Goal: Information Seeking & Learning: Learn about a topic

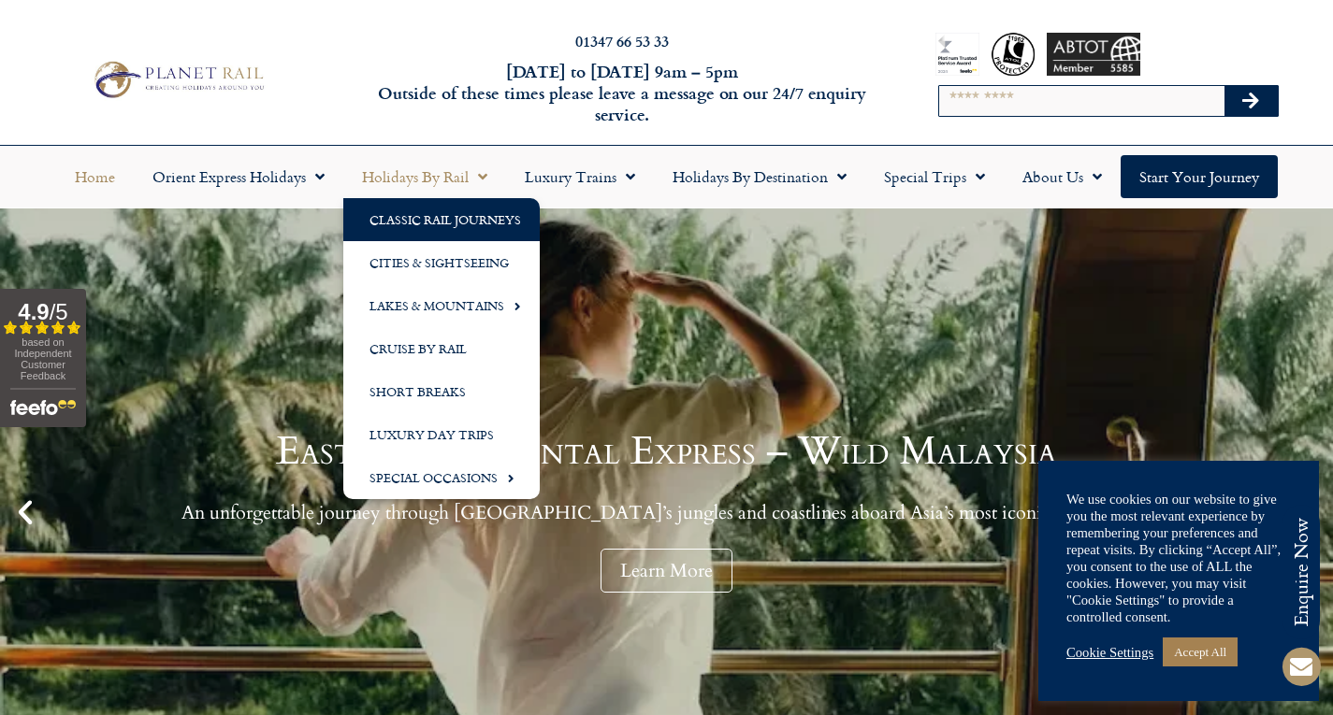
click at [472, 217] on link "Classic Rail Journeys" at bounding box center [441, 219] width 196 height 43
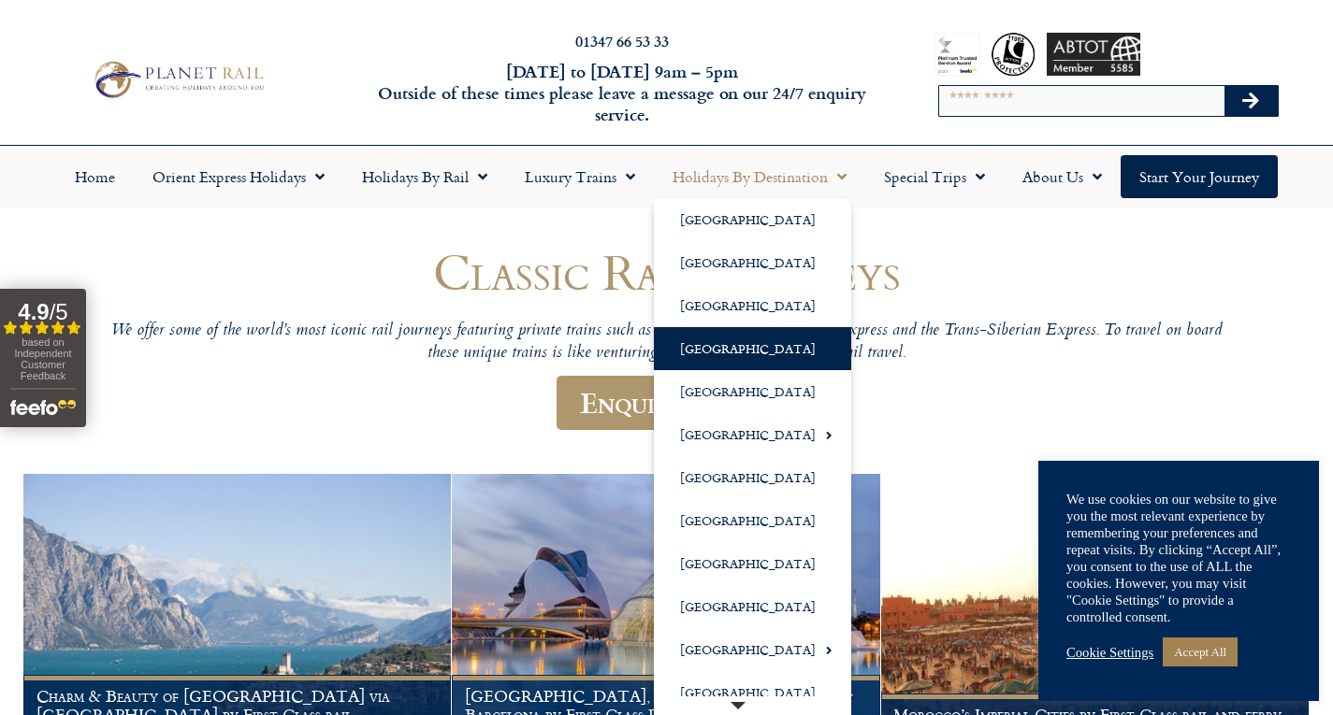
click at [726, 353] on link "[GEOGRAPHIC_DATA]" at bounding box center [752, 348] width 197 height 43
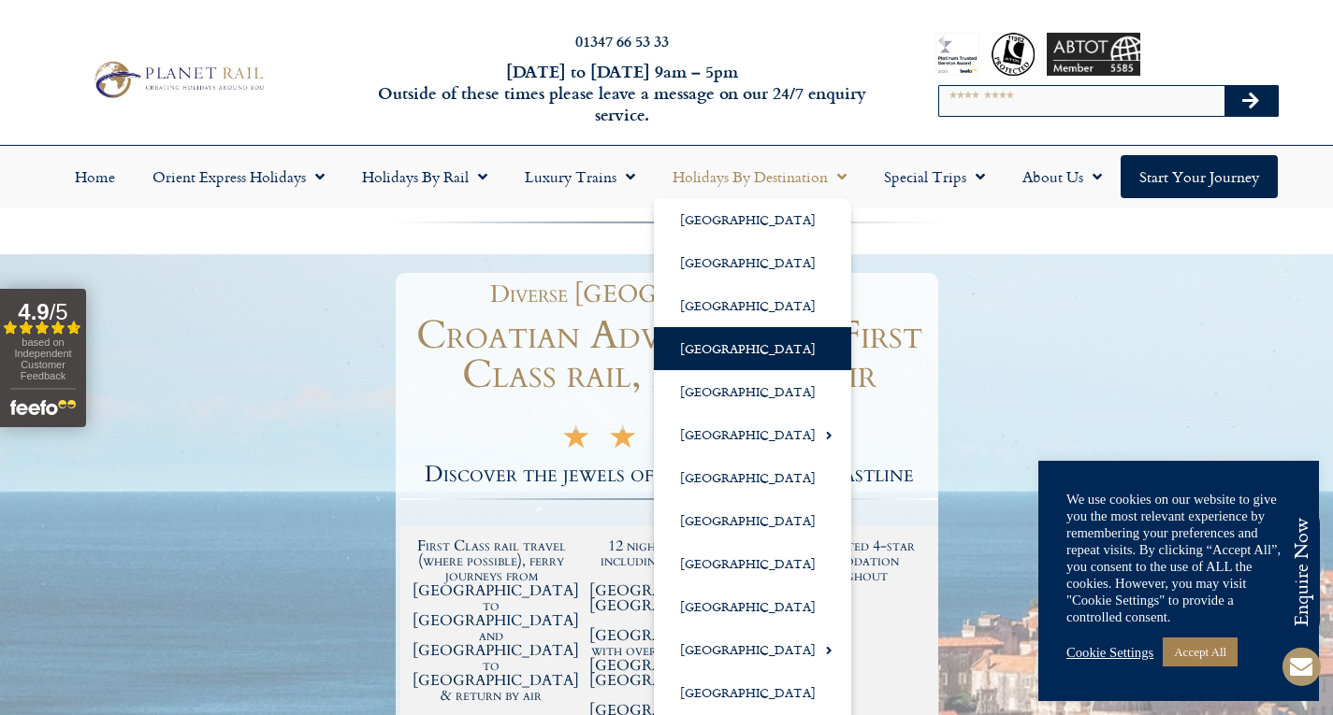
click at [840, 173] on span "Menu" at bounding box center [837, 177] width 19 height 34
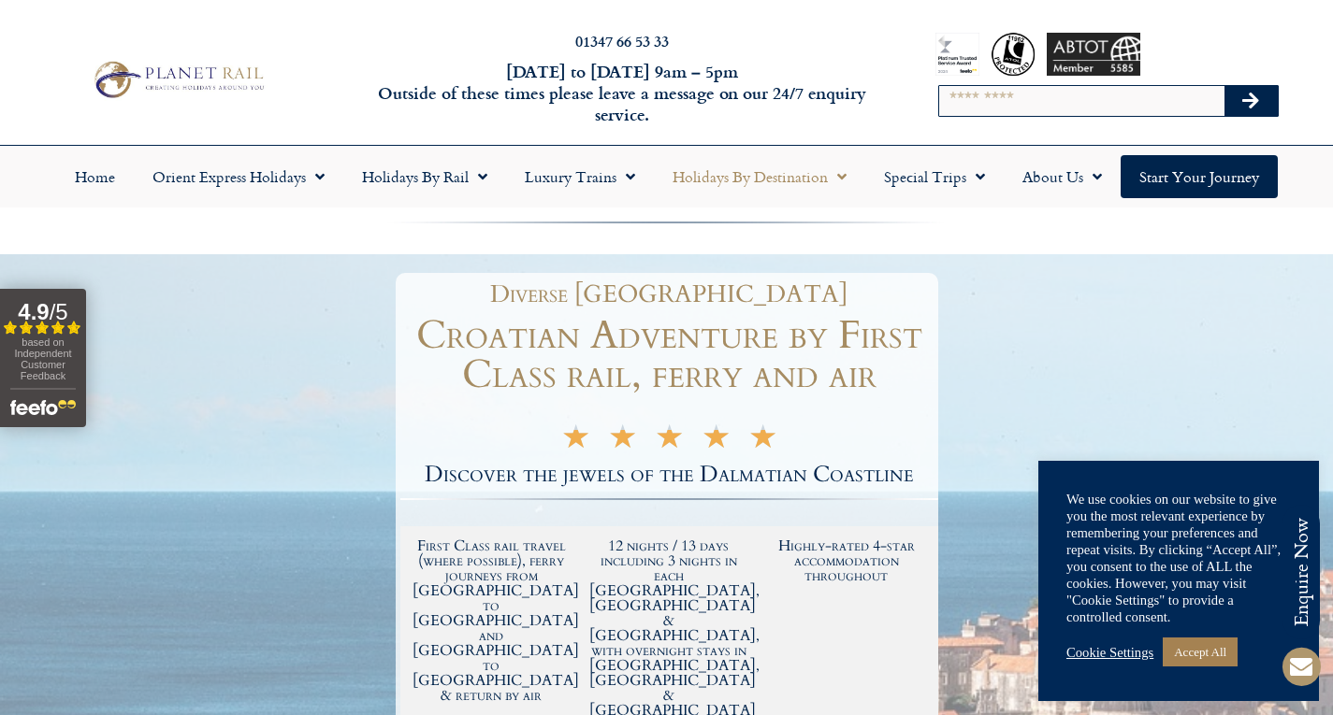
click at [839, 179] on span "Menu" at bounding box center [837, 177] width 19 height 34
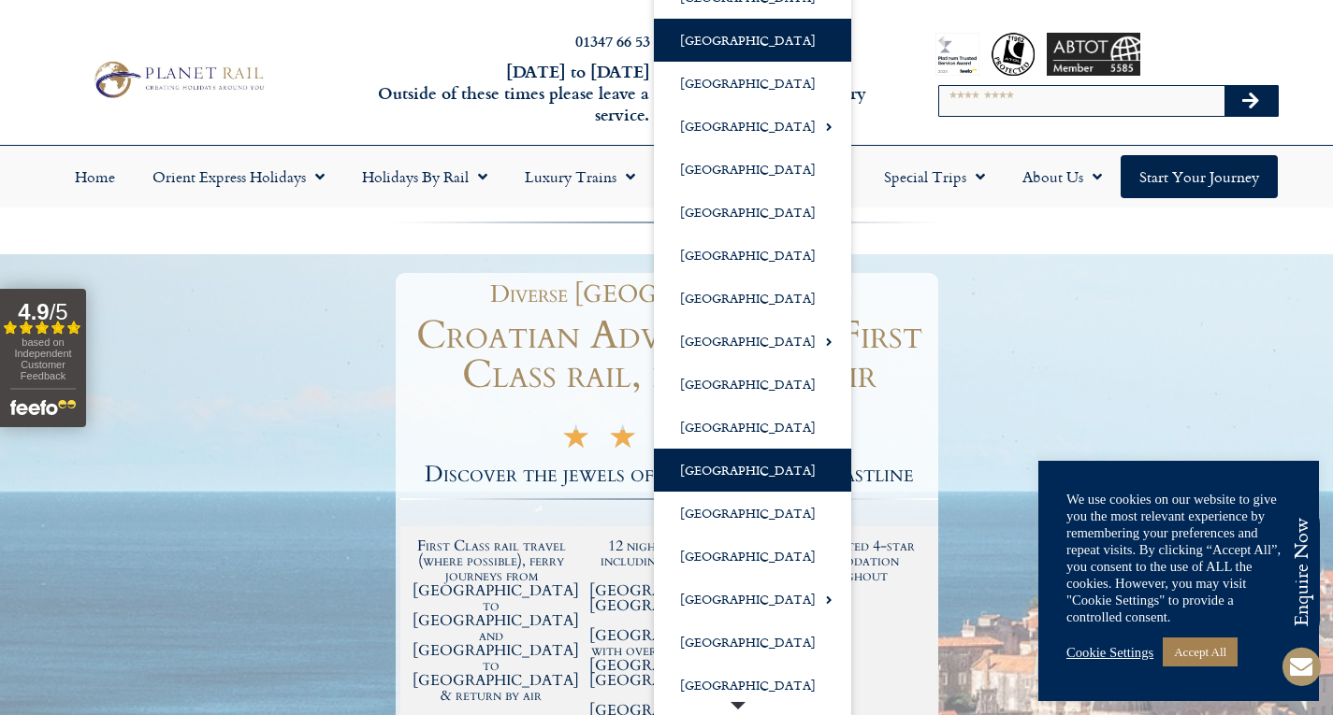
click at [763, 470] on link "[GEOGRAPHIC_DATA]" at bounding box center [752, 470] width 197 height 43
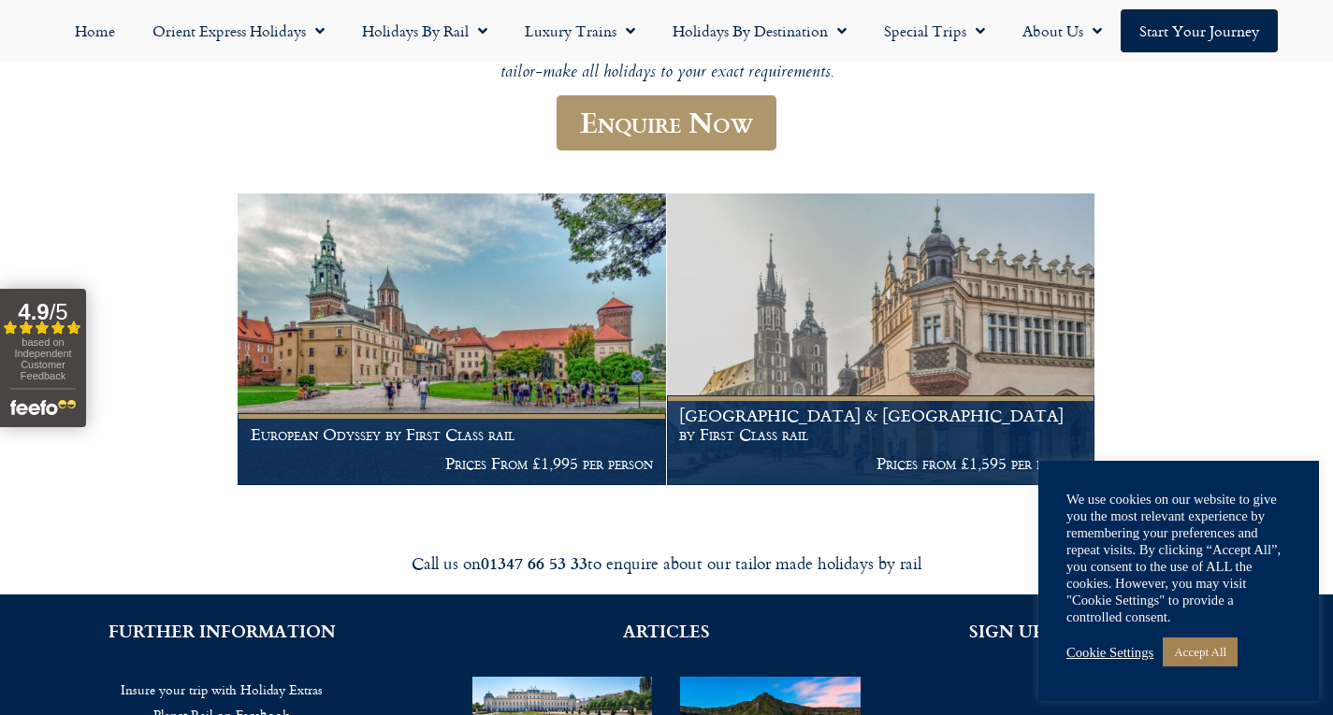
scroll to position [280, 0]
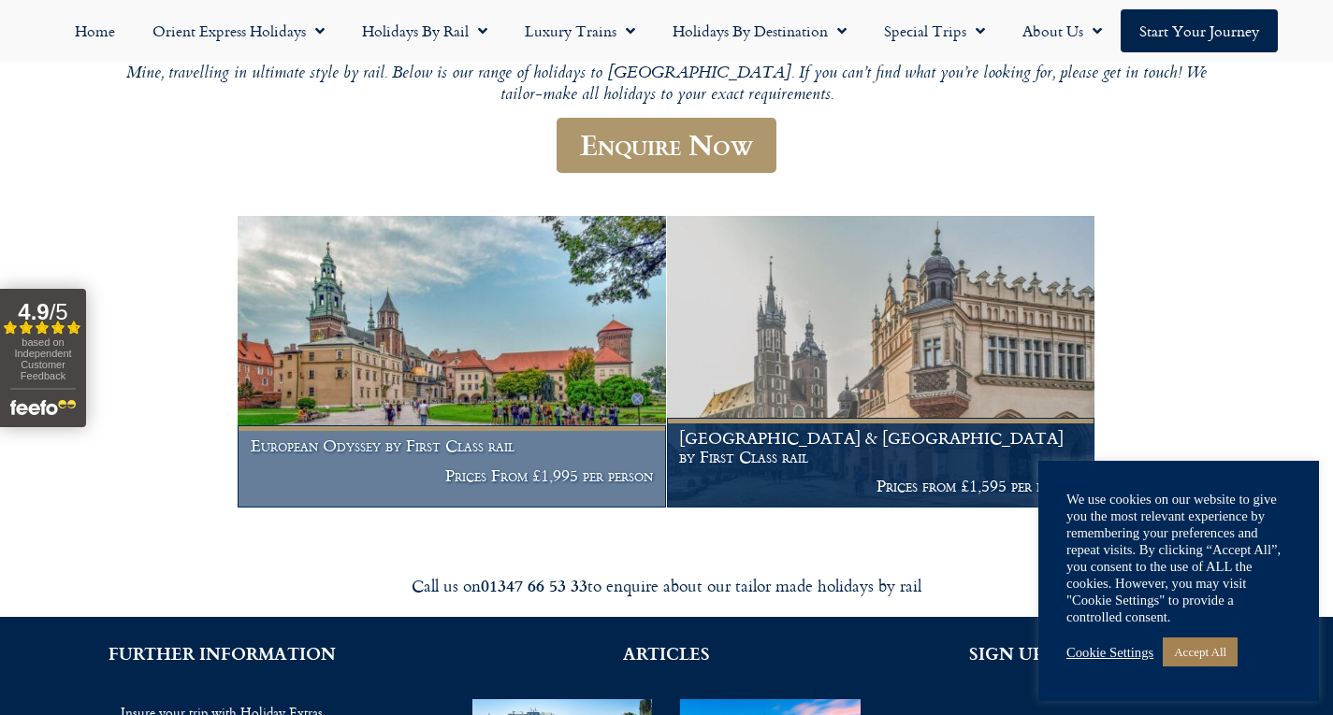
click at [461, 443] on figcaption "European Odyssey by First Class rail Prices From £1,995 per person" at bounding box center [451, 467] width 427 height 82
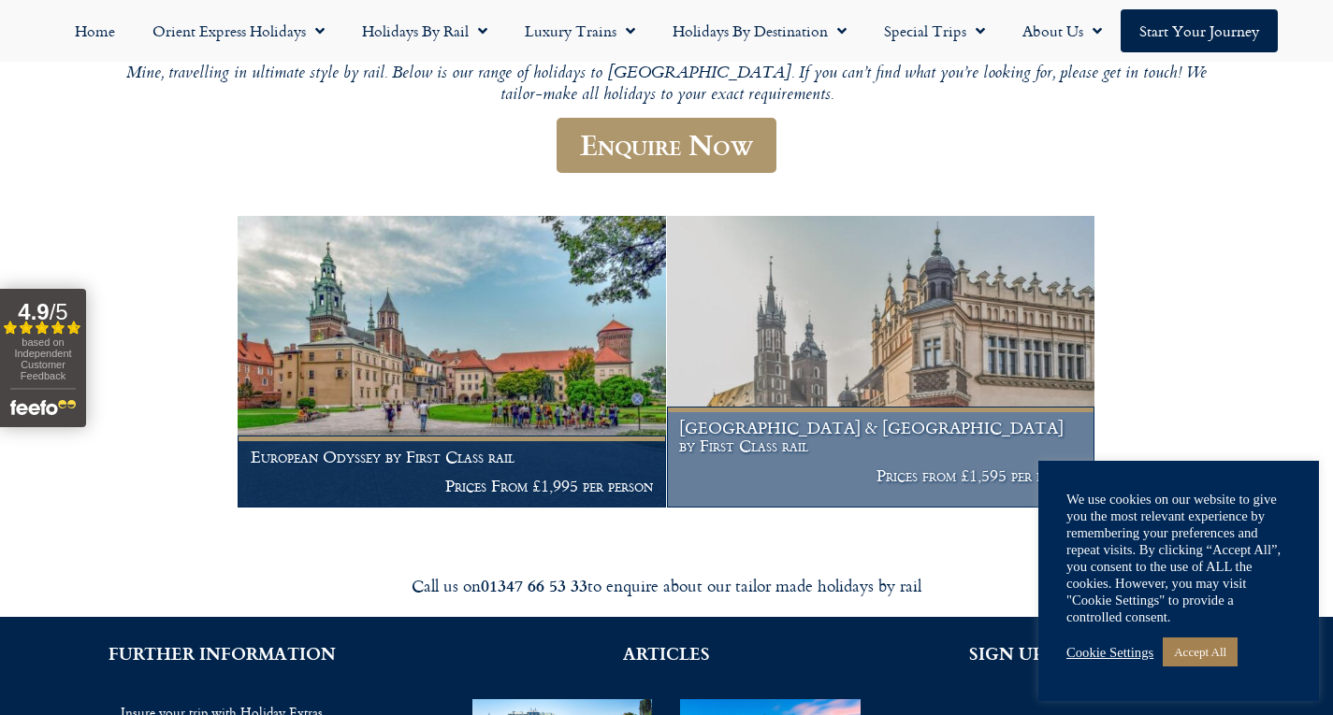
click at [866, 439] on h1 "Poland & Germany by First Class rail" at bounding box center [880, 437] width 402 height 36
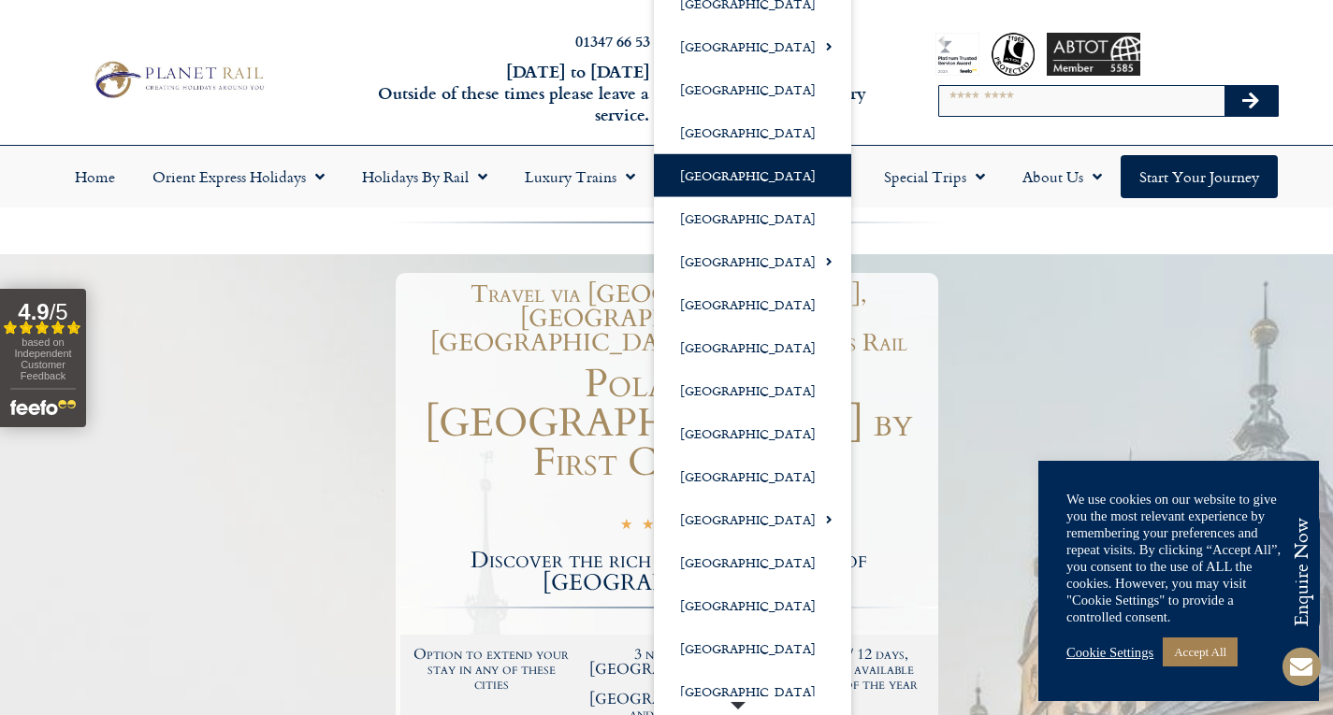
click at [724, 166] on link "[GEOGRAPHIC_DATA]" at bounding box center [752, 175] width 197 height 43
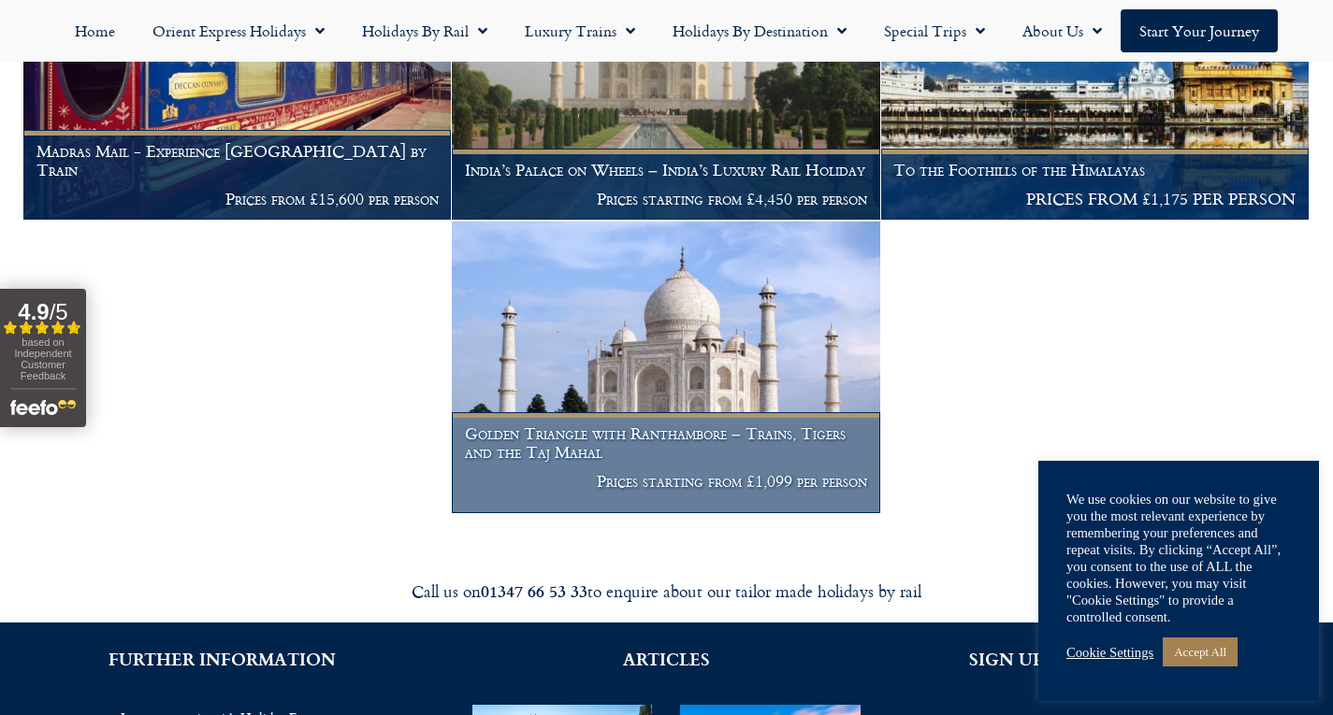
scroll to position [655, 0]
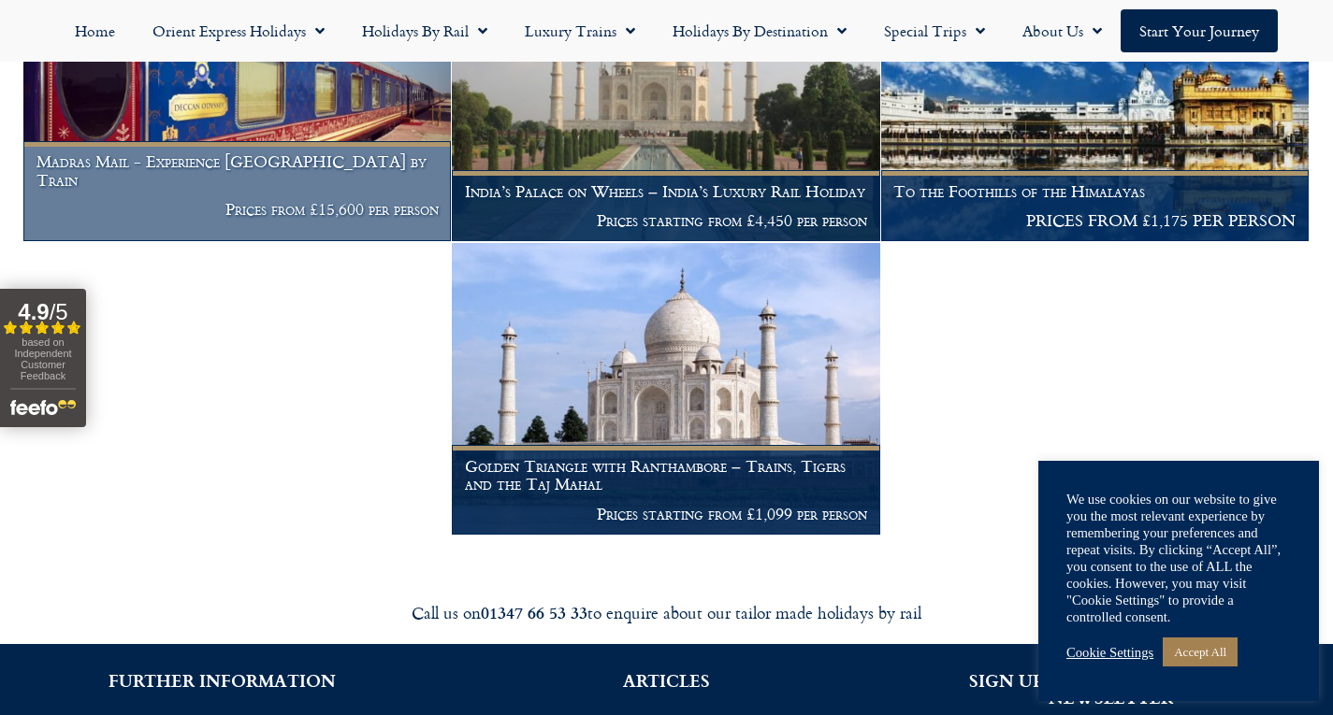
click at [277, 172] on h1 "Madras Mail - Experience Southern India by Train" at bounding box center [237, 170] width 402 height 36
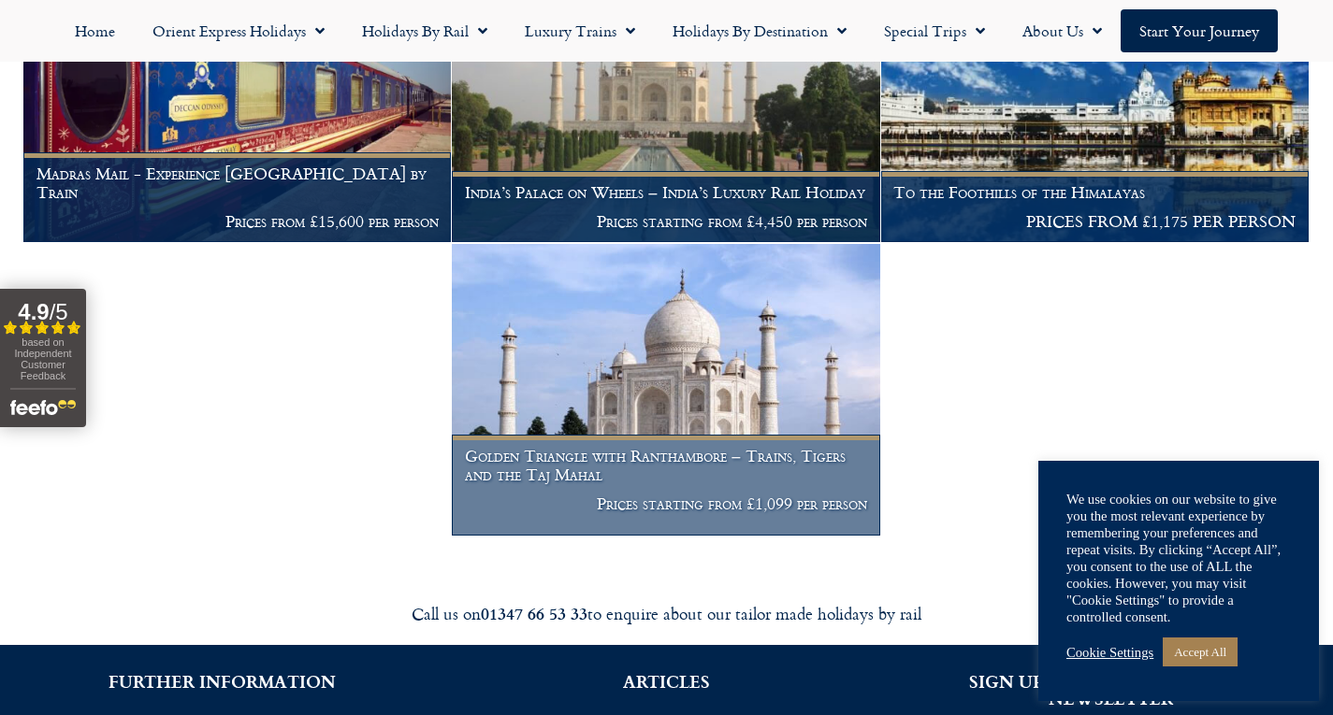
click at [681, 447] on h1 "Golden Triangle with Ranthambore – Trains, Tigers and the Taj Mahal" at bounding box center [666, 465] width 402 height 36
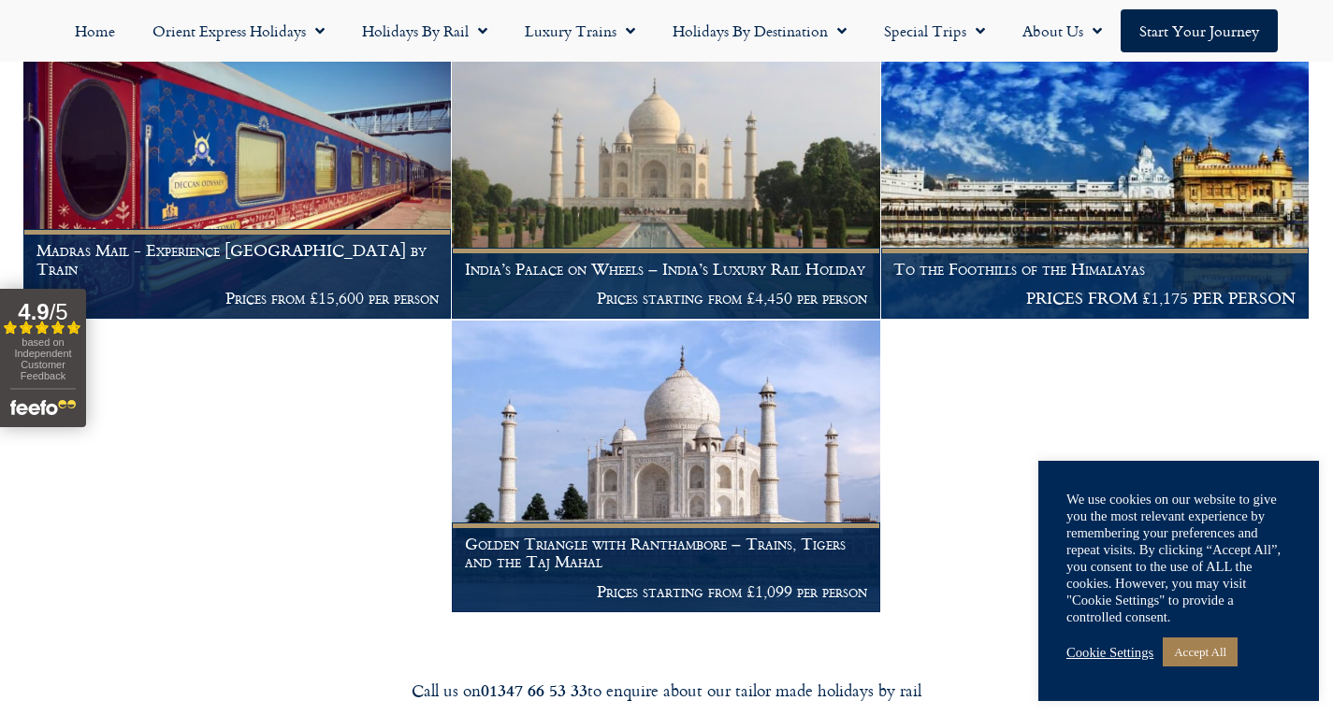
scroll to position [560, 0]
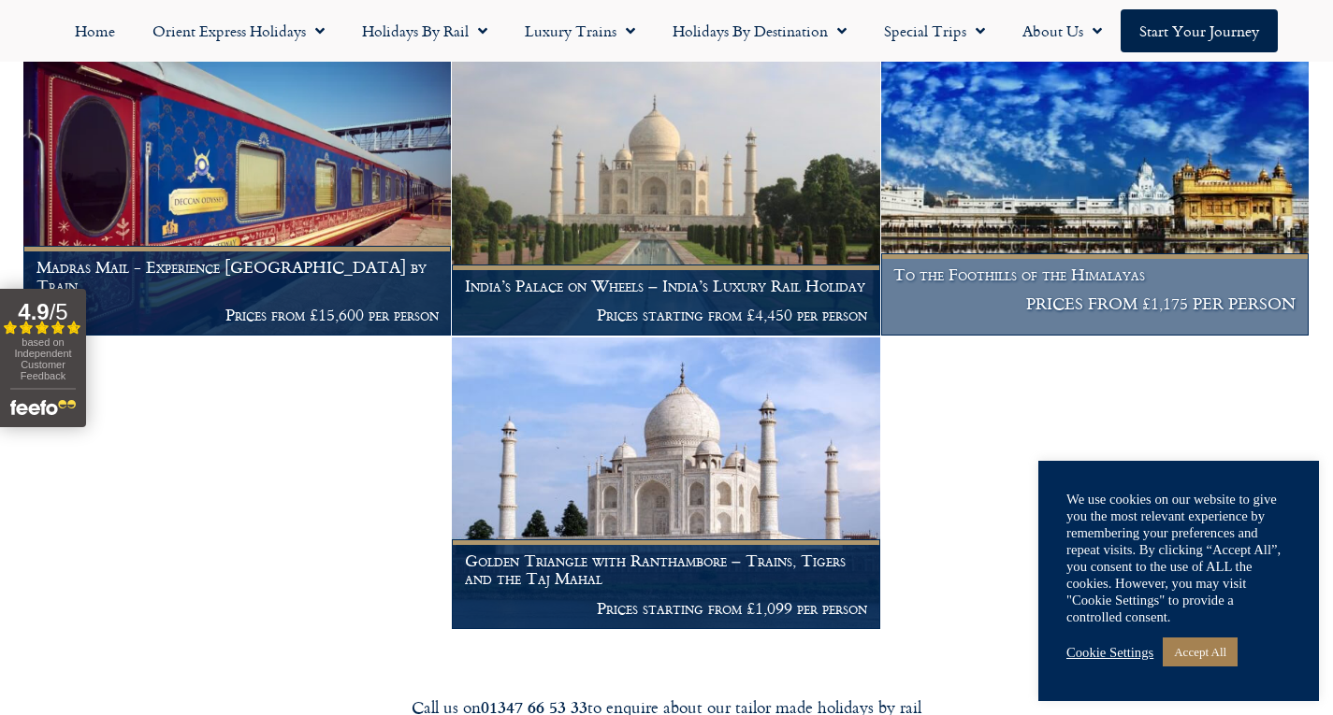
click at [1062, 270] on figcaption "To the Foothills of the Himalayas PRICES FROM £1,175 PER PERSON" at bounding box center [1094, 294] width 427 height 82
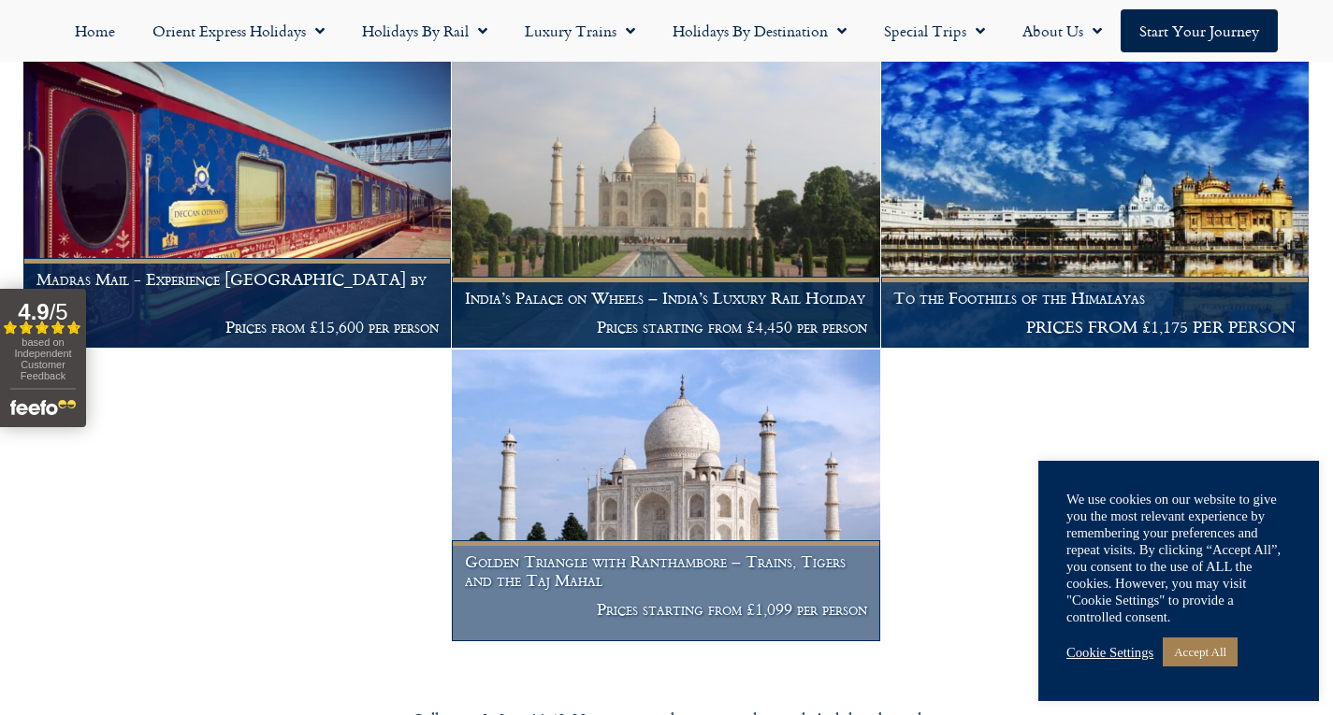
scroll to position [559, 0]
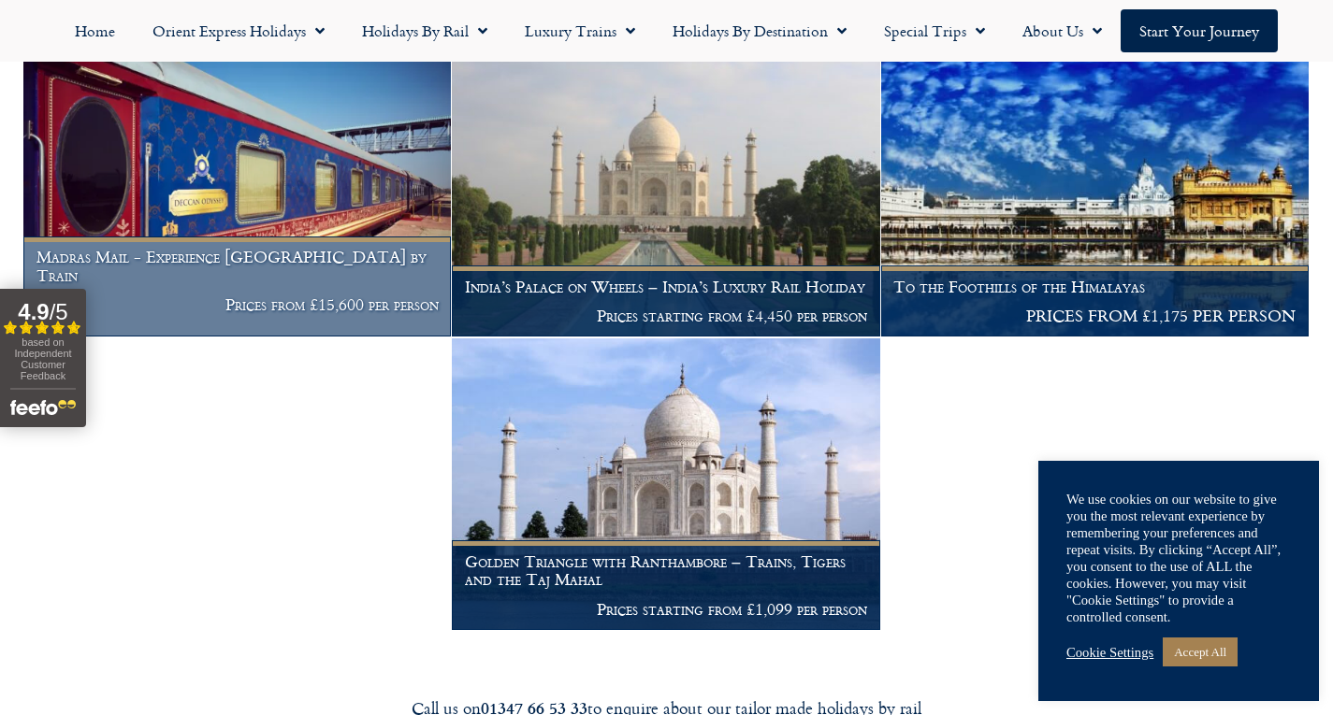
click at [337, 262] on h1 "Madras Mail - Experience Southern India by Train" at bounding box center [237, 266] width 402 height 36
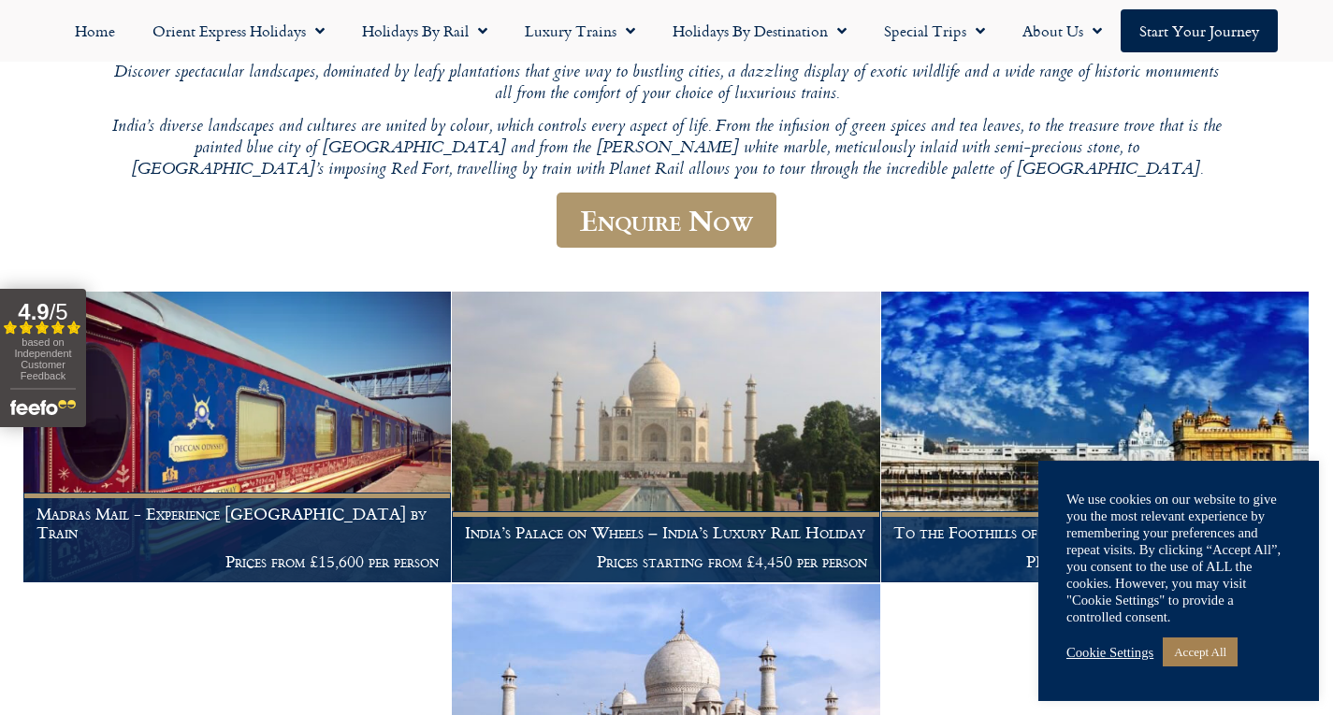
scroll to position [0, 0]
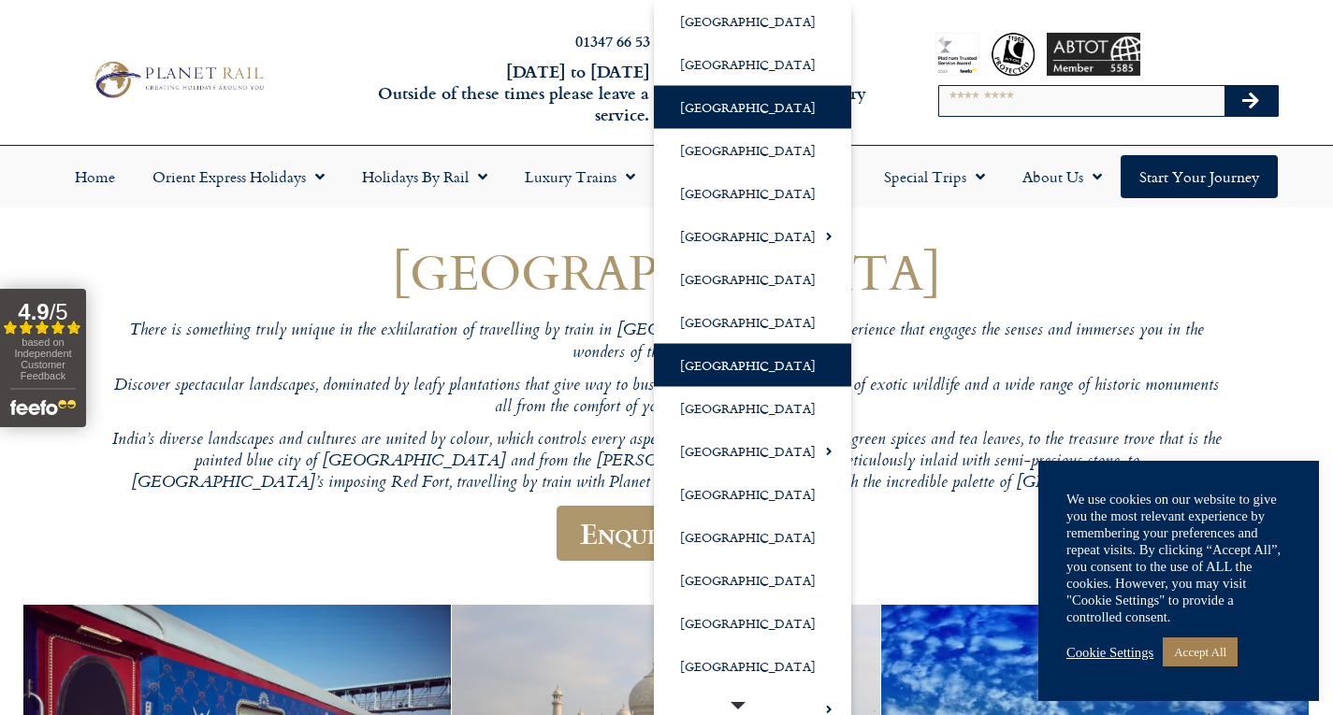
click at [746, 114] on link "[GEOGRAPHIC_DATA]" at bounding box center [752, 107] width 197 height 43
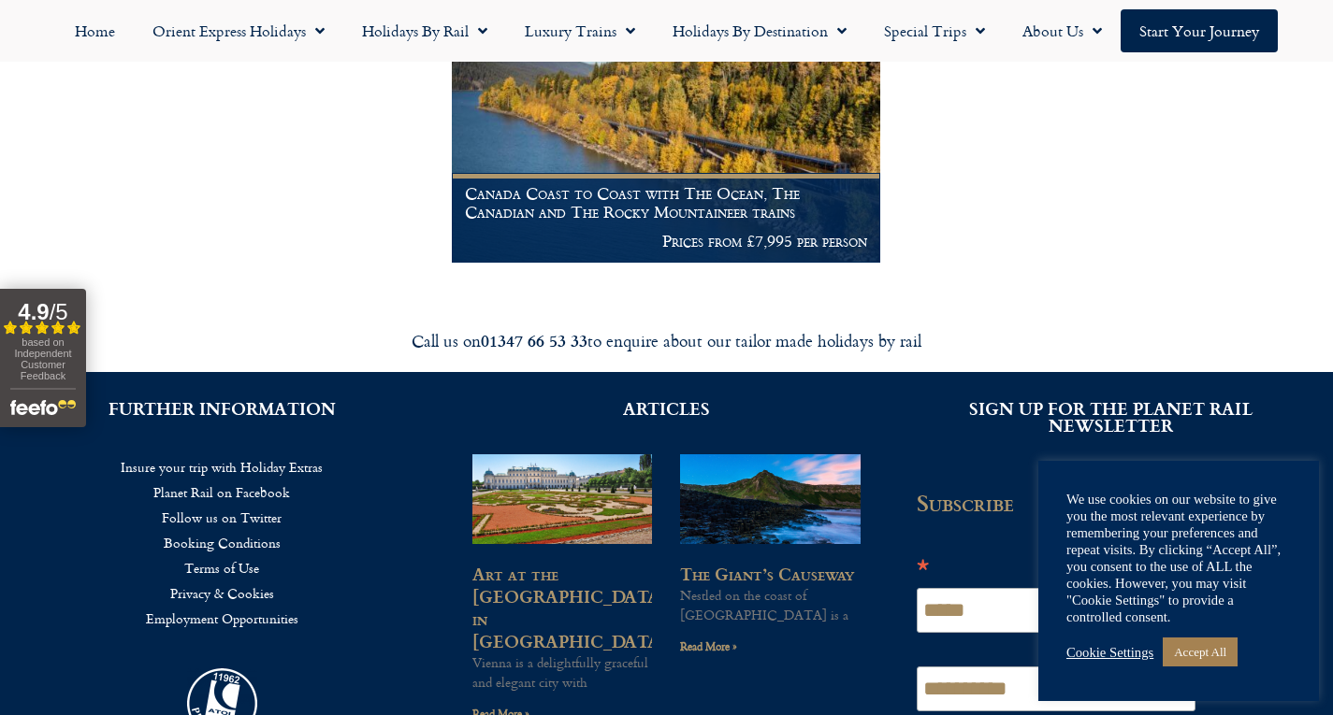
scroll to position [561, 0]
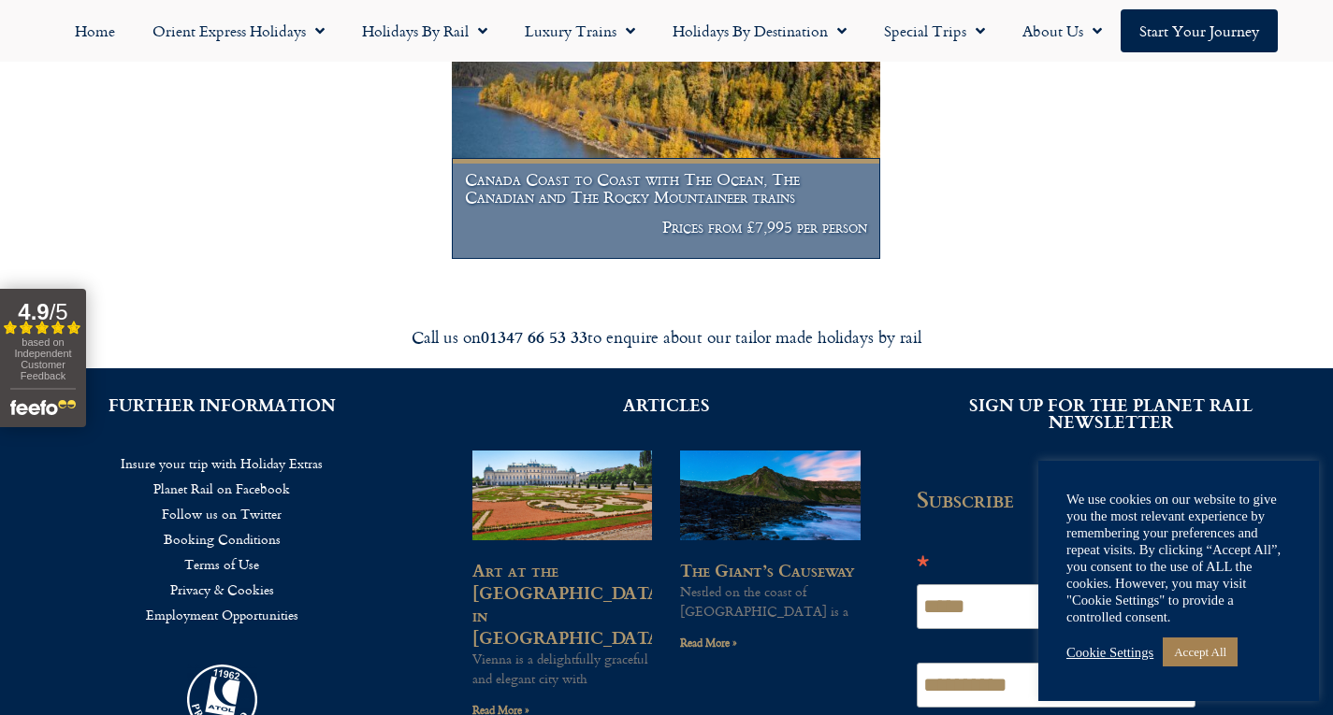
click at [719, 198] on h1 "Canada Coast to Coast with The Ocean, The Canadian and The Rocky Mountaineer tr…" at bounding box center [666, 188] width 402 height 36
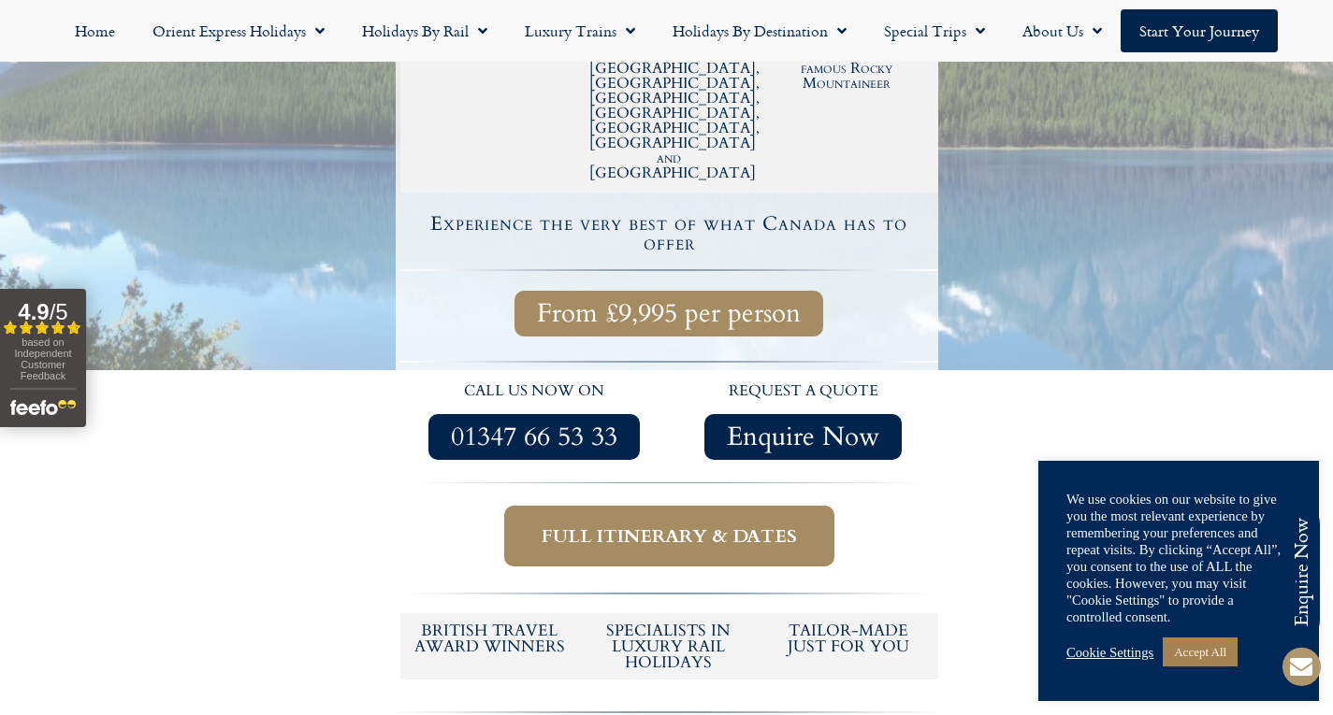
scroll to position [561, 0]
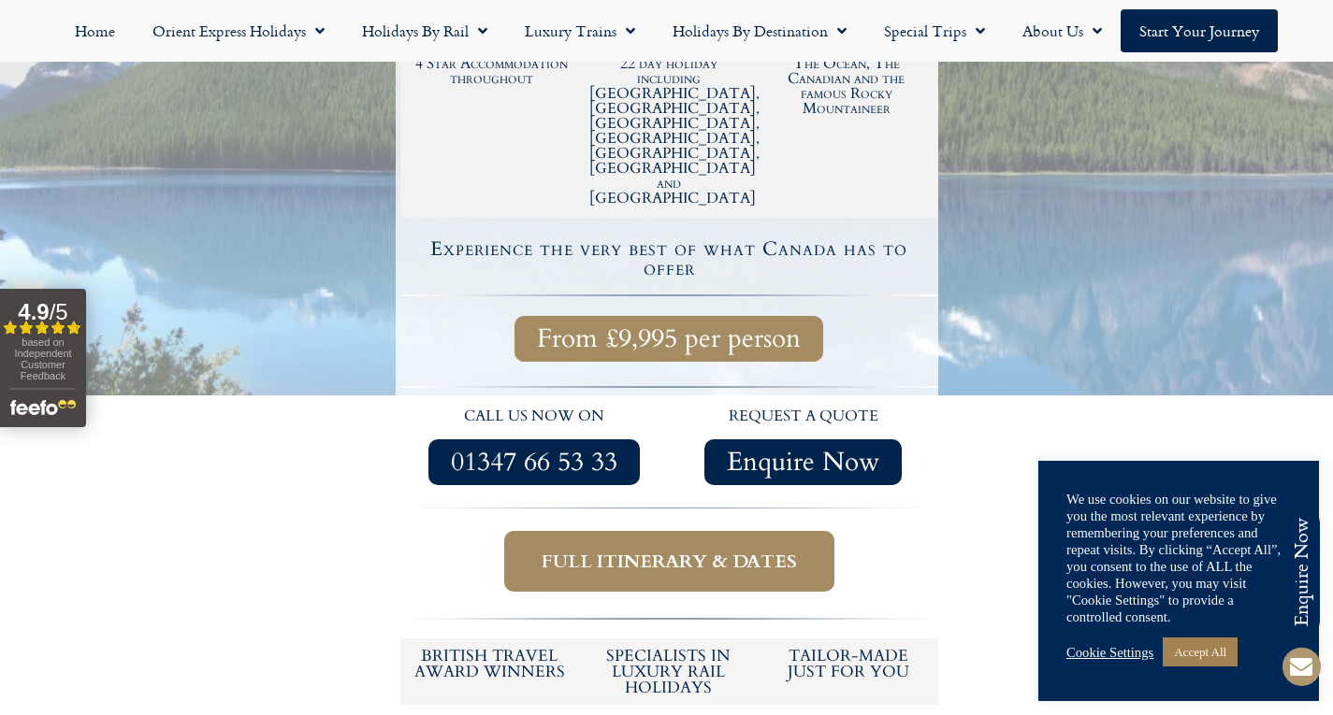
click at [669, 550] on span "Full itinerary & dates" at bounding box center [668, 561] width 255 height 23
